Goal: Task Accomplishment & Management: Complete application form

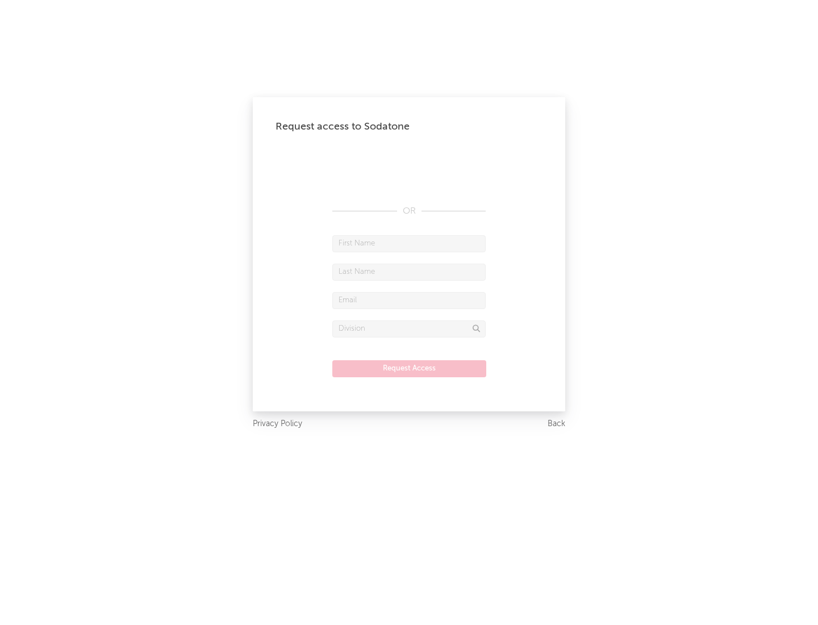
click at [409, 243] on input "text" at bounding box center [408, 243] width 153 height 17
type input "[PERSON_NAME]"
click at [409, 271] on input "text" at bounding box center [408, 272] width 153 height 17
type input "[PERSON_NAME]"
click at [409, 300] on input "text" at bounding box center [408, 300] width 153 height 17
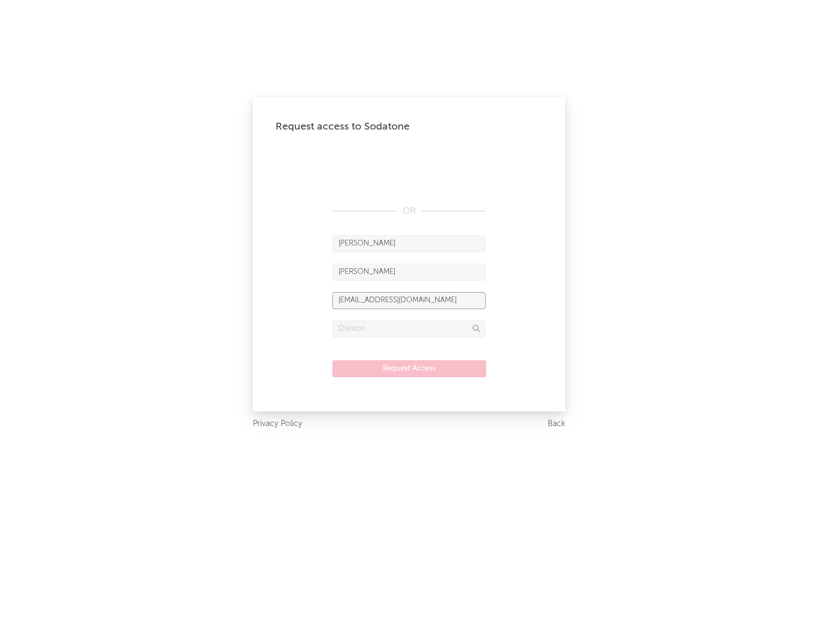
type input "[EMAIL_ADDRESS][DOMAIN_NAME]"
click at [409, 328] on input "text" at bounding box center [408, 328] width 153 height 17
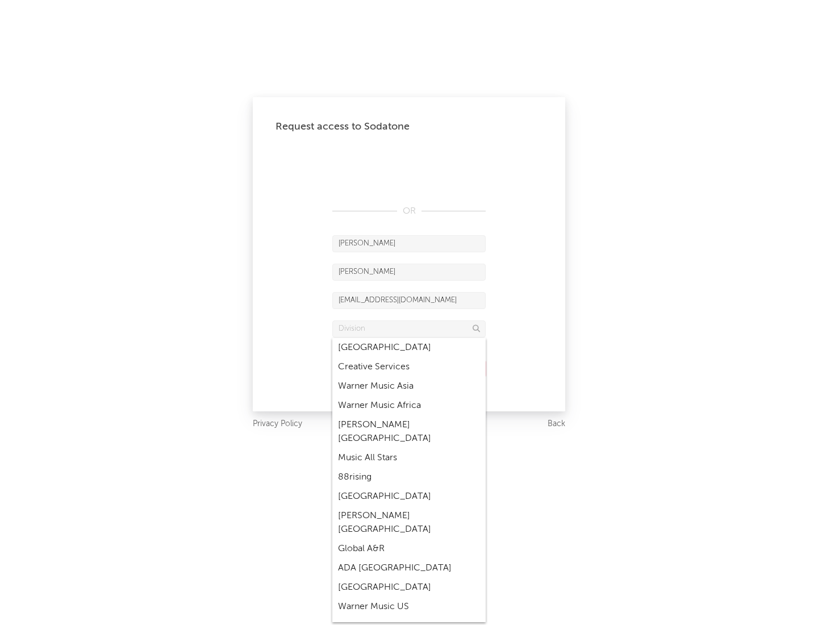
click at [409, 448] on div "Music All Stars" at bounding box center [408, 457] width 153 height 19
type input "Music All Stars"
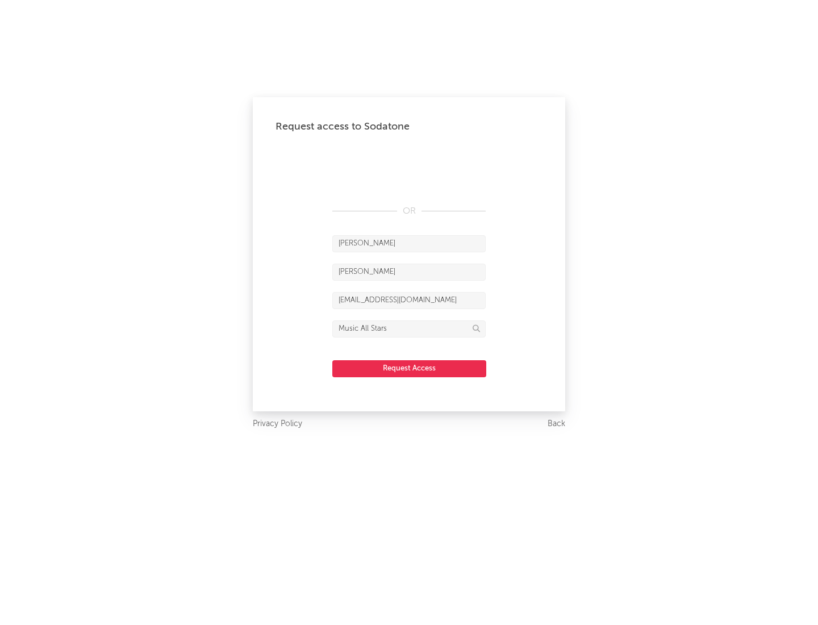
click at [409, 368] on button "Request Access" at bounding box center [409, 368] width 154 height 17
